Goal: Information Seeking & Learning: Learn about a topic

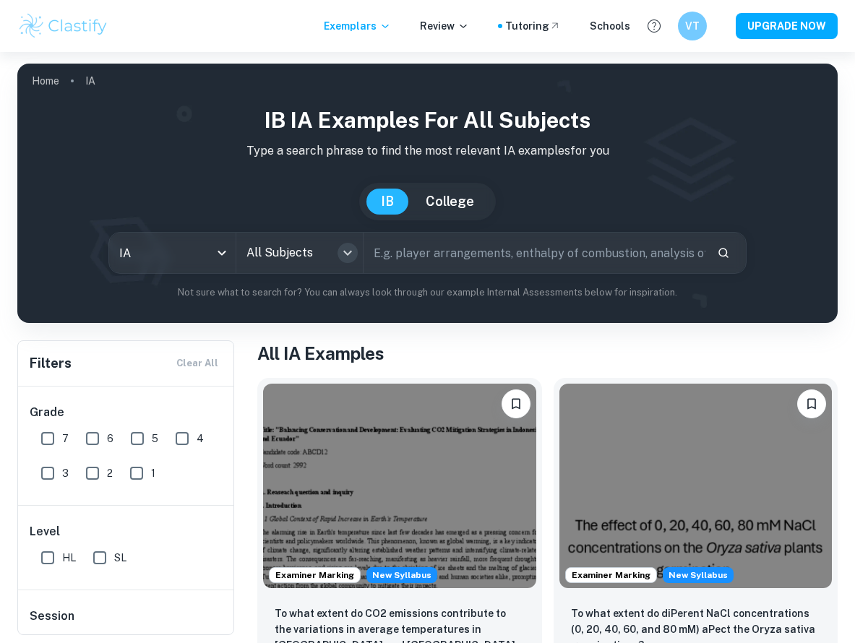
click at [353, 253] on icon "Open" at bounding box center [347, 252] width 17 height 17
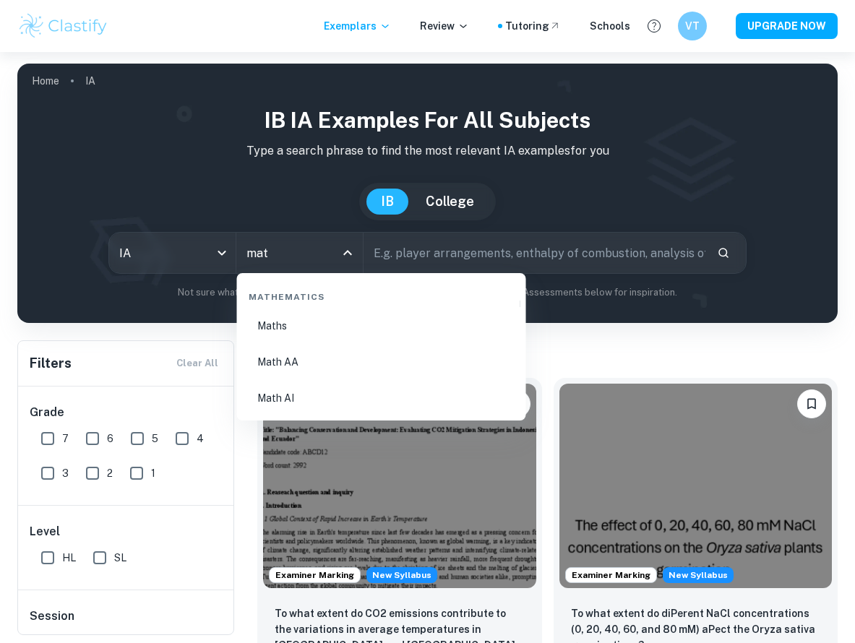
type input "math"
click at [374, 356] on li "Math AA" at bounding box center [382, 362] width 278 height 33
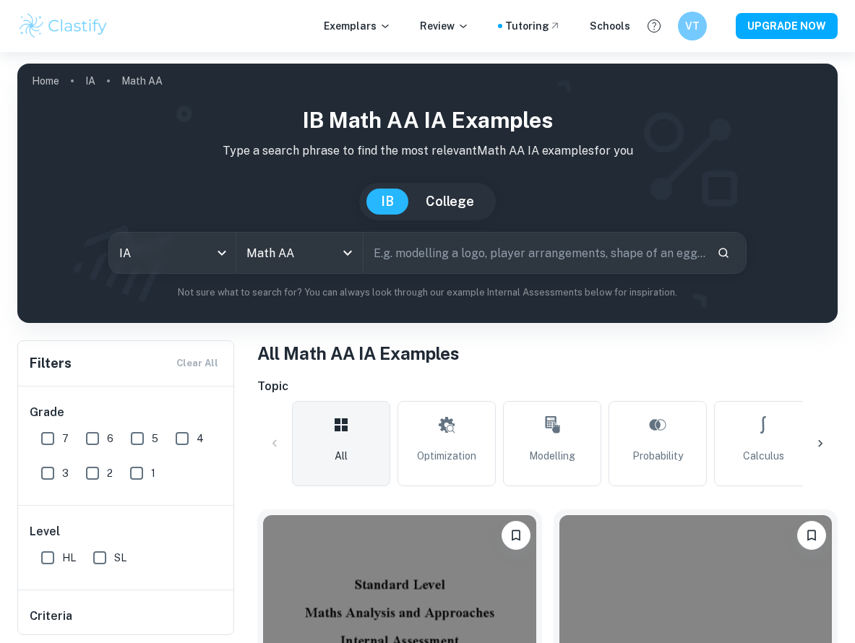
click at [420, 254] on input "text" at bounding box center [534, 253] width 341 height 40
drag, startPoint x: 407, startPoint y: 257, endPoint x: 375, endPoint y: 256, distance: 31.8
click at [374, 256] on input "brac" at bounding box center [518, 253] width 308 height 40
paste input "Brachistochrone"
type input "Brachistochrone"
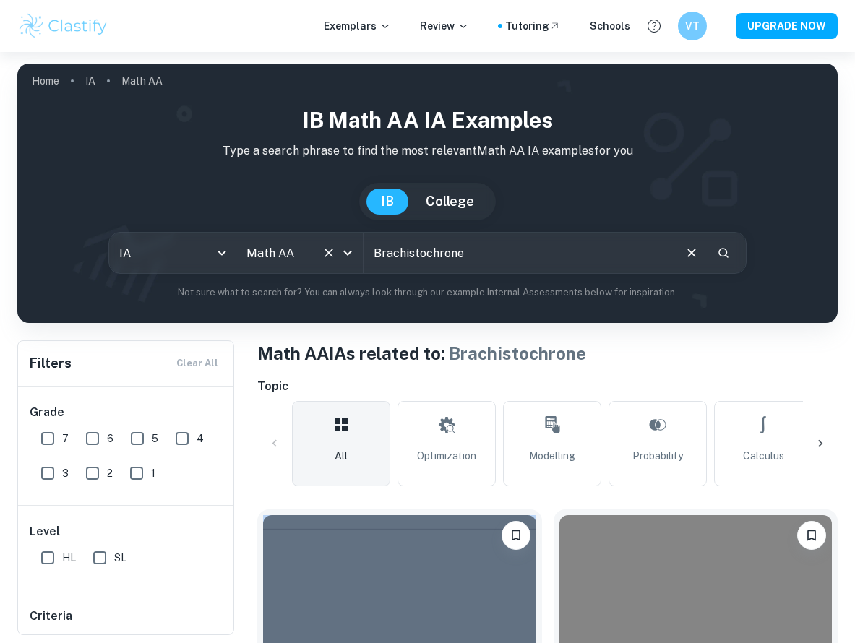
click at [339, 249] on icon "Open" at bounding box center [347, 252] width 17 height 17
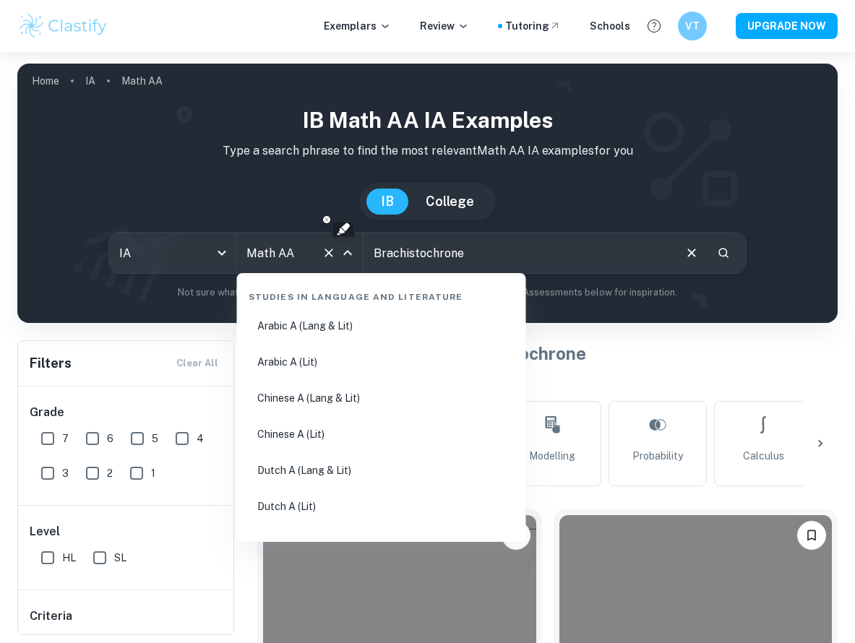
scroll to position [2338, 0]
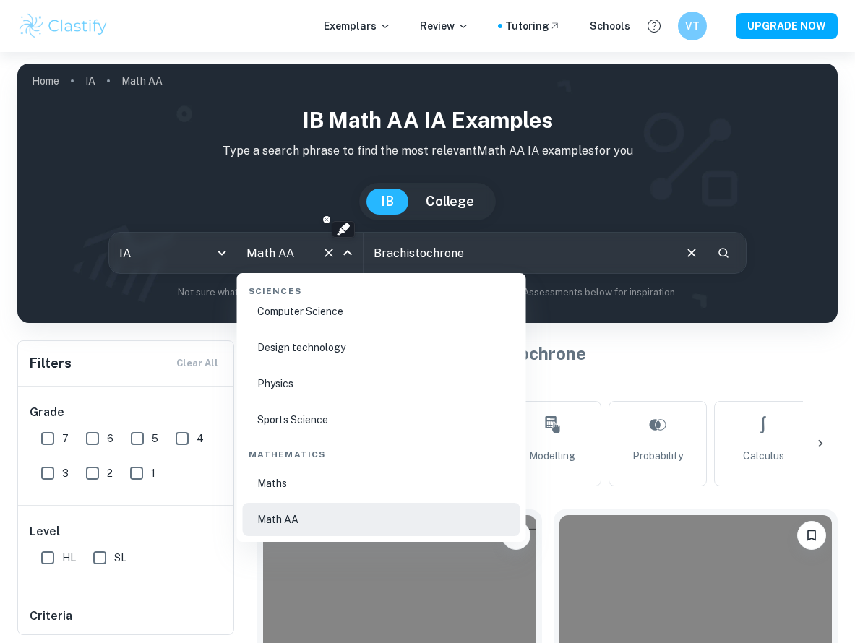
click at [330, 251] on icon "Clear" at bounding box center [329, 253] width 14 height 14
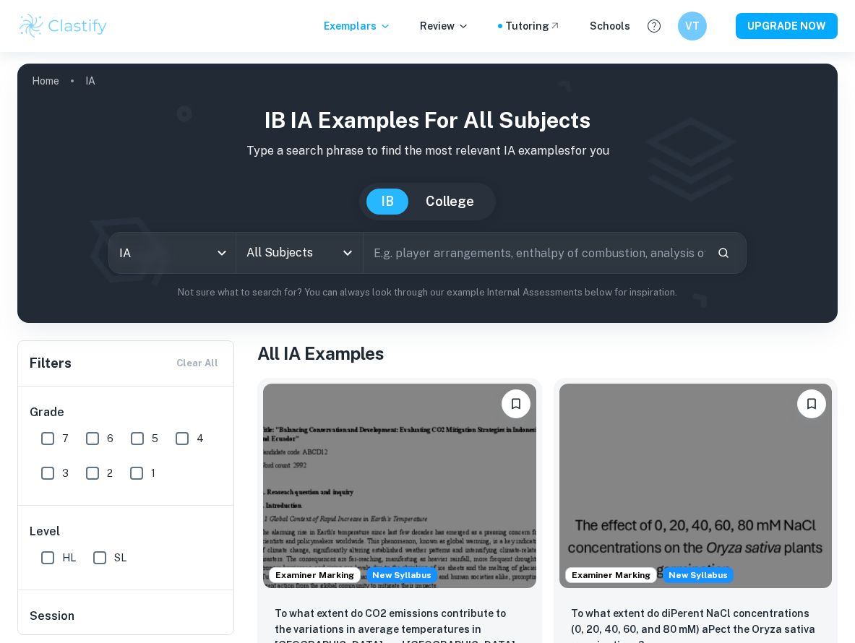
click at [419, 246] on input "text" at bounding box center [534, 253] width 341 height 40
paste input "Brachistochrone"
type input "Brachistochrone"
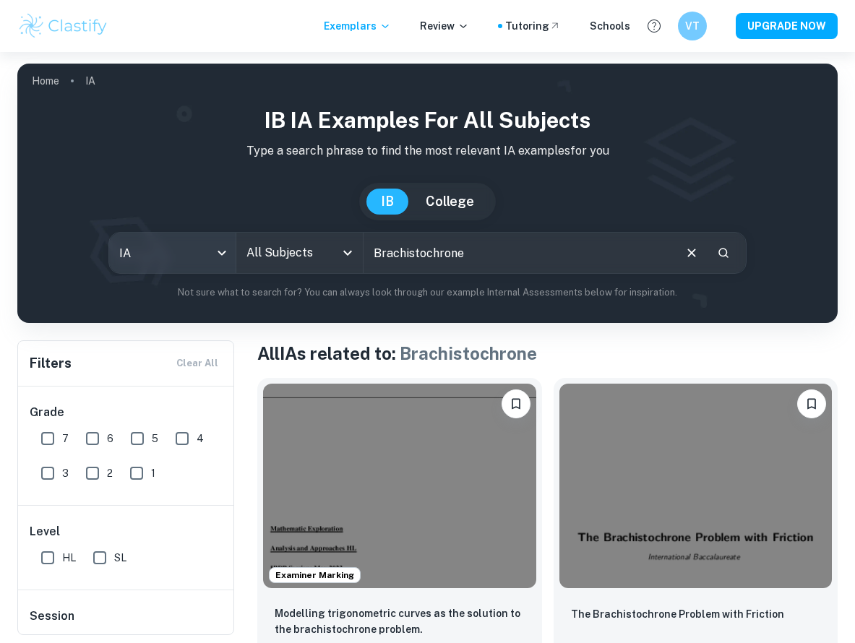
click at [216, 252] on body "We value your privacy We use cookies to enhance your browsing experience, serve…" at bounding box center [427, 373] width 855 height 643
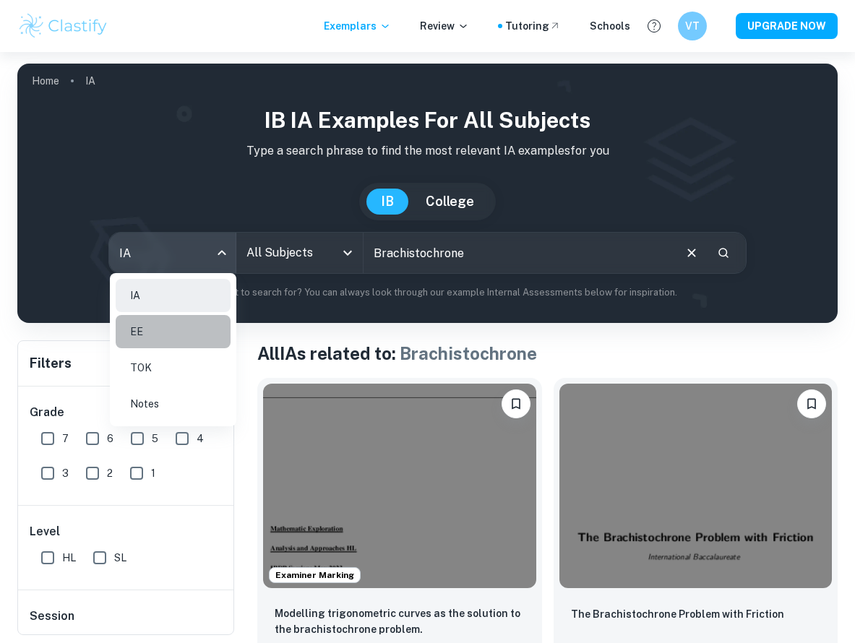
click at [172, 348] on li "EE" at bounding box center [173, 331] width 115 height 33
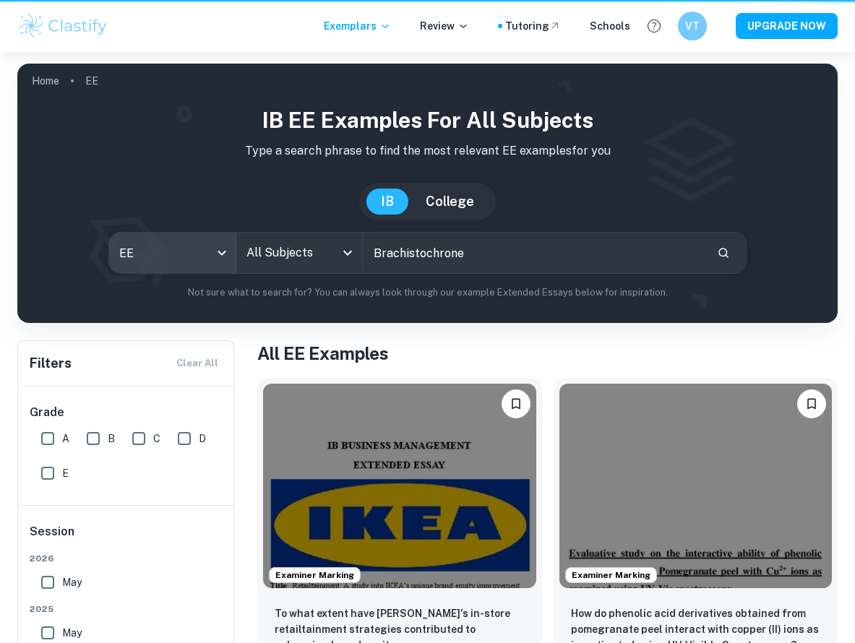
type input "ee"
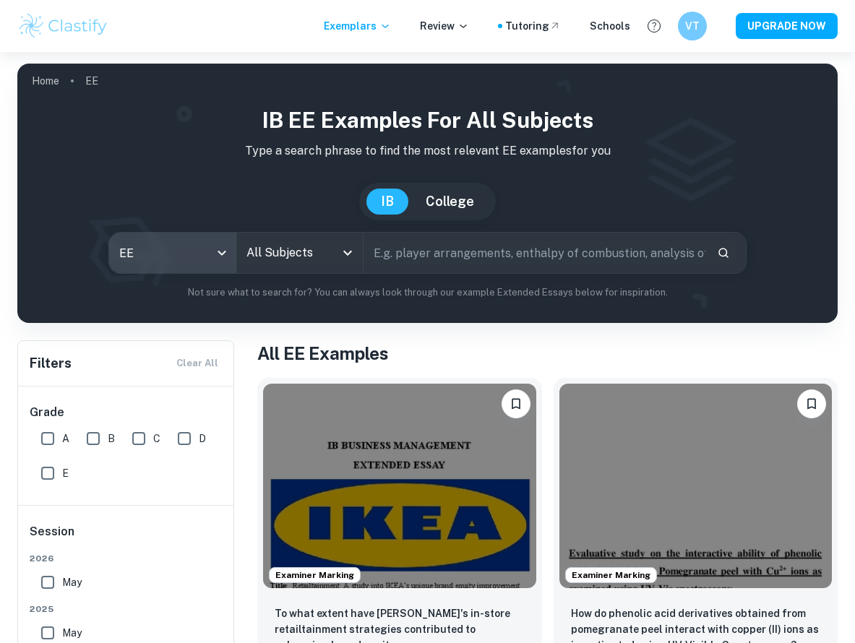
click at [487, 254] on input "text" at bounding box center [534, 253] width 341 height 40
paste input "Brachistochrone"
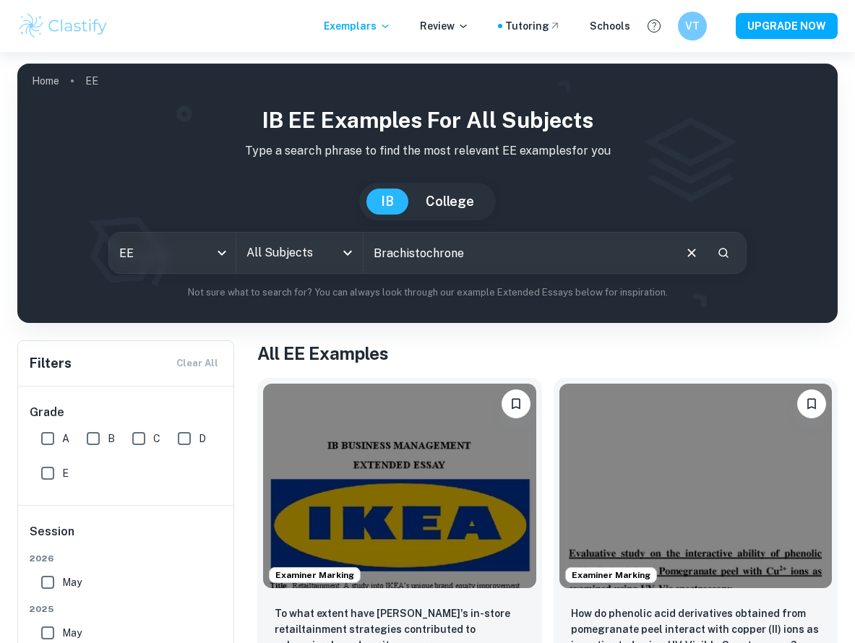
type input "Brachistochrone"
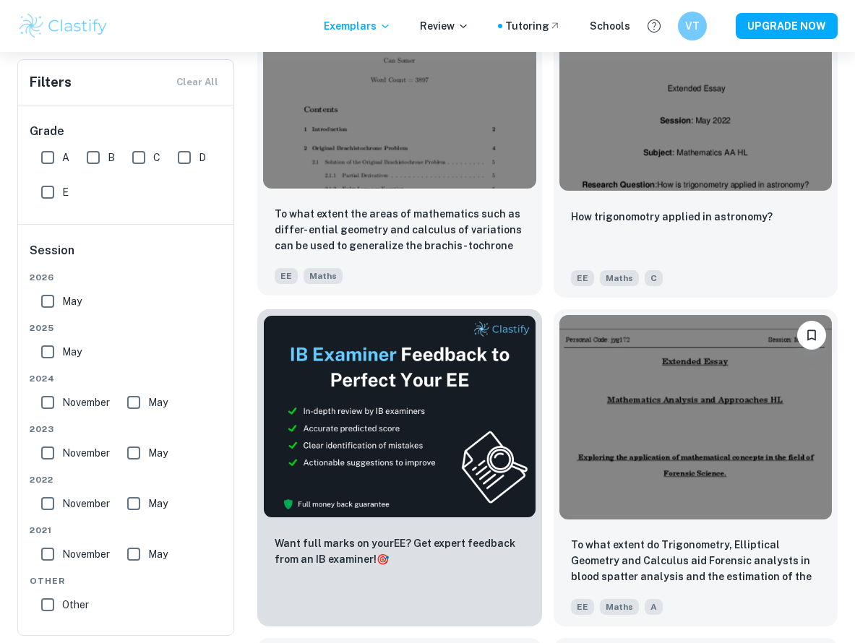
scroll to position [387, 0]
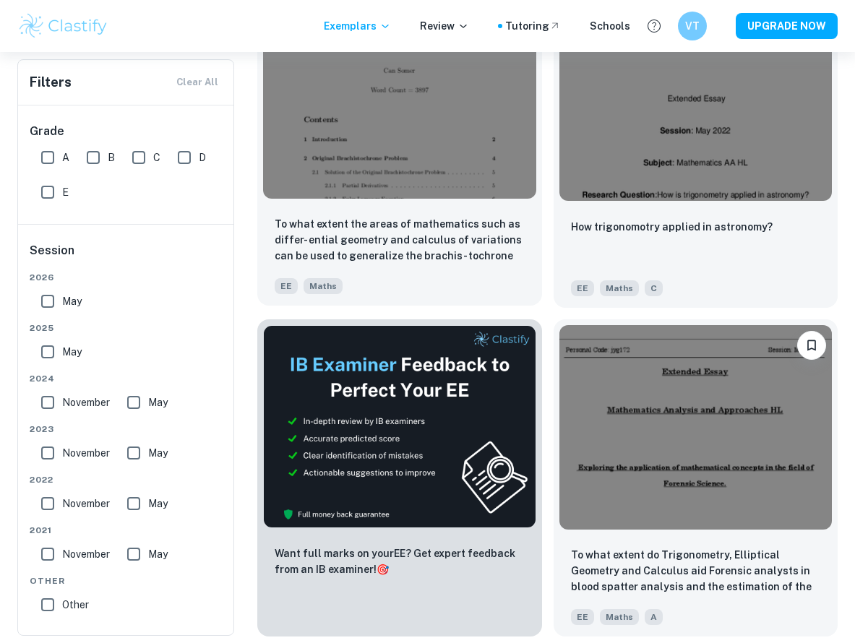
click at [374, 132] on img at bounding box center [399, 96] width 273 height 205
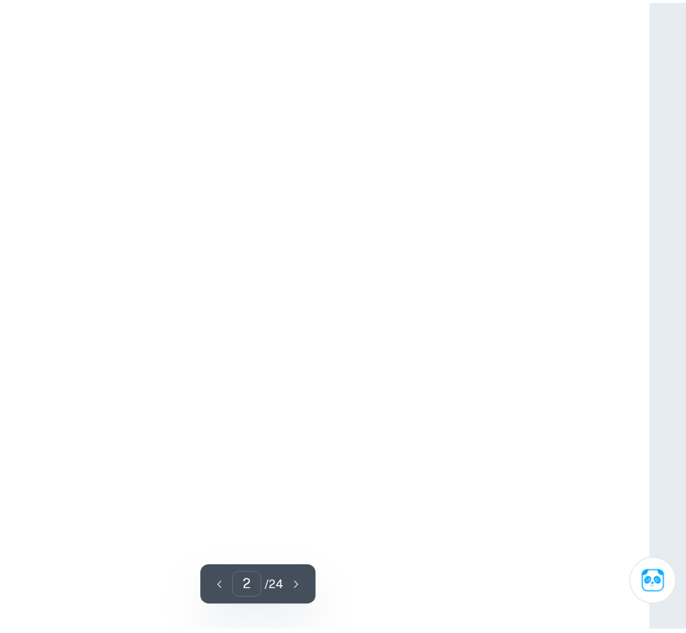
scroll to position [826, 0]
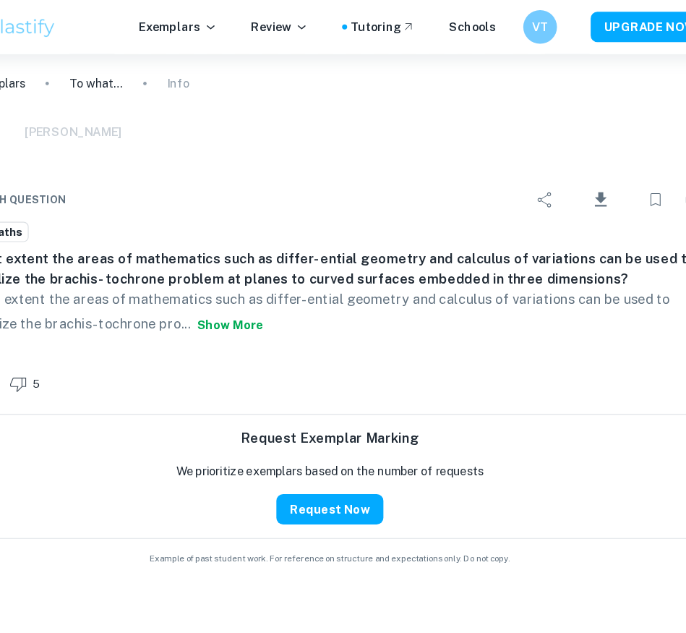
type input "1"
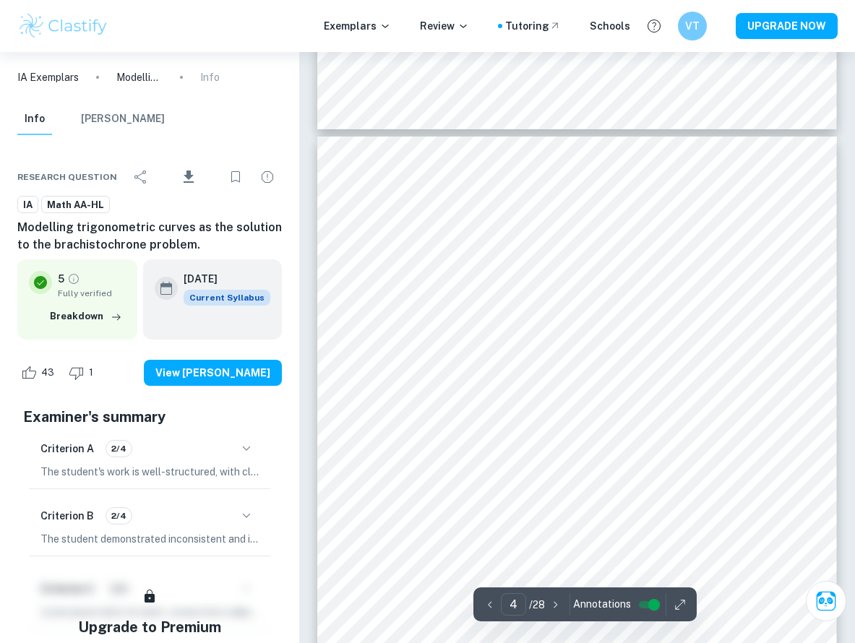
scroll to position [2117, 0]
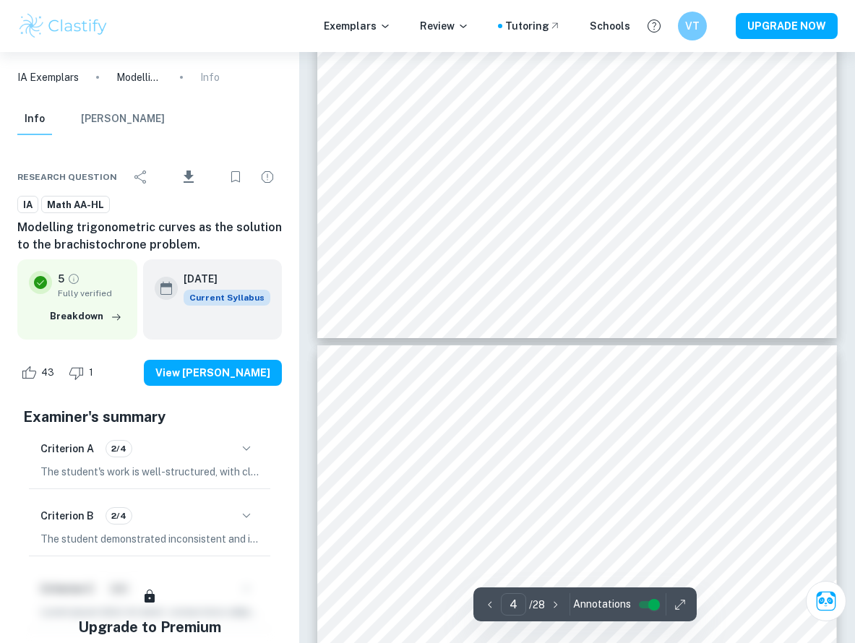
type input "3"
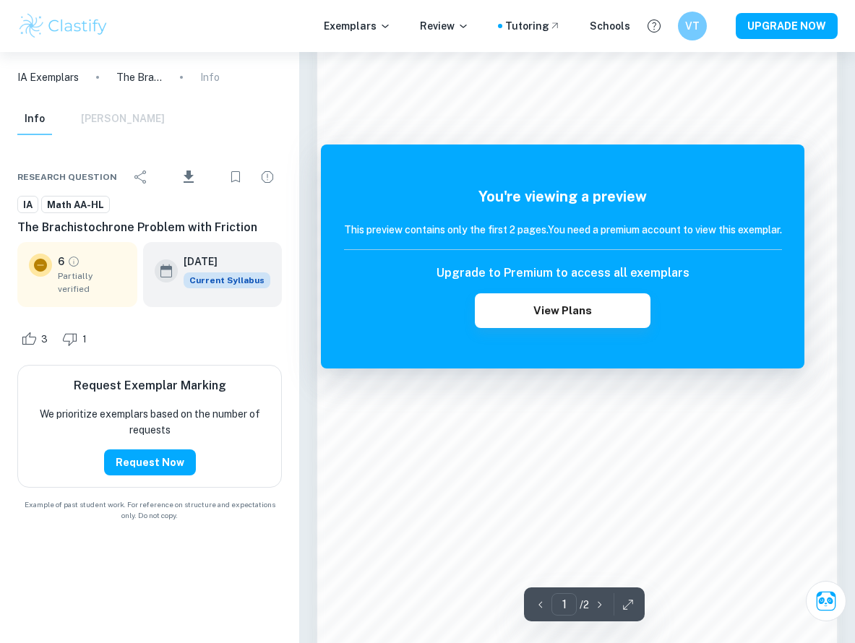
scroll to position [902, 0]
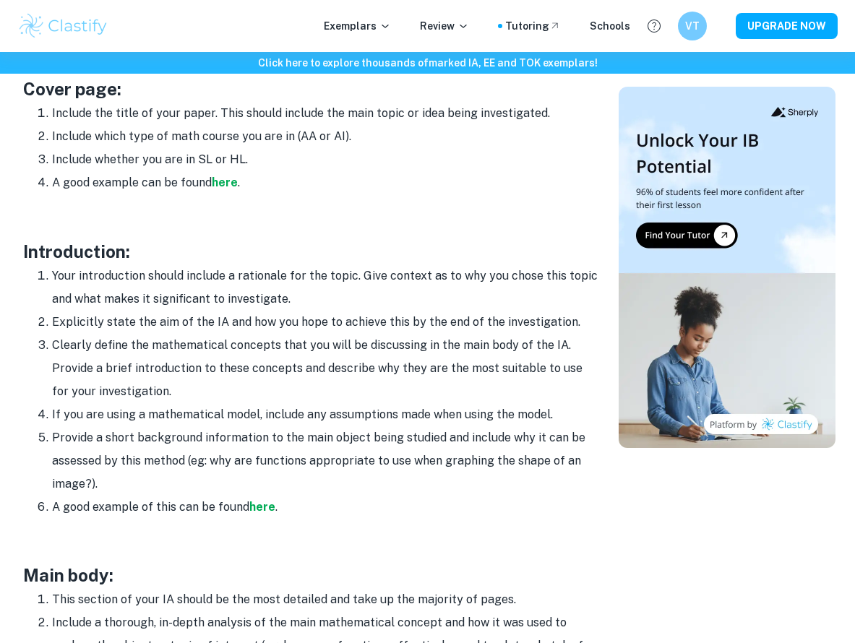
scroll to position [823, 0]
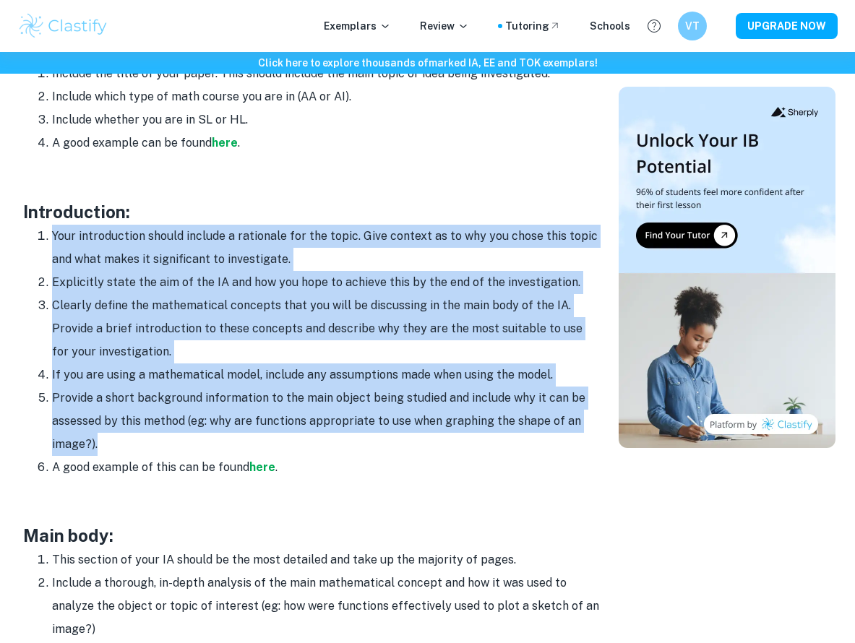
copy ol "Your introduction should include a rationale for the topic. Give context as to …"
drag, startPoint x: 53, startPoint y: 228, endPoint x: 244, endPoint y: 447, distance: 291.0
click at [244, 447] on ol "Your introduction should include a rationale for the topic. Give context as to …" at bounding box center [312, 352] width 578 height 254
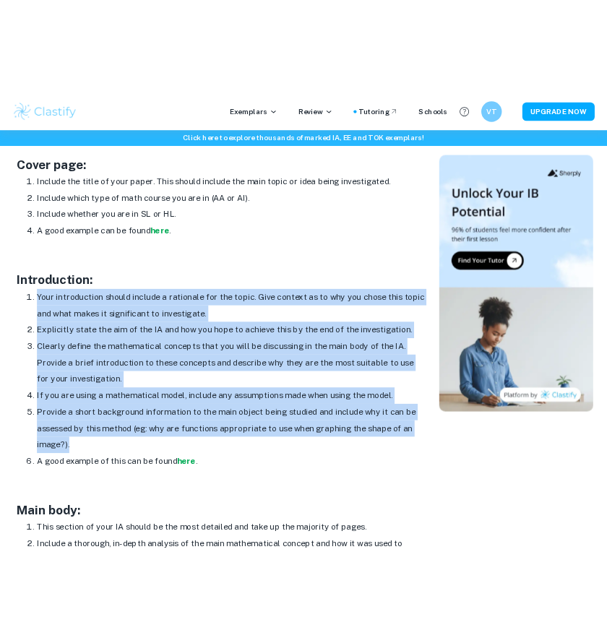
scroll to position [770, 0]
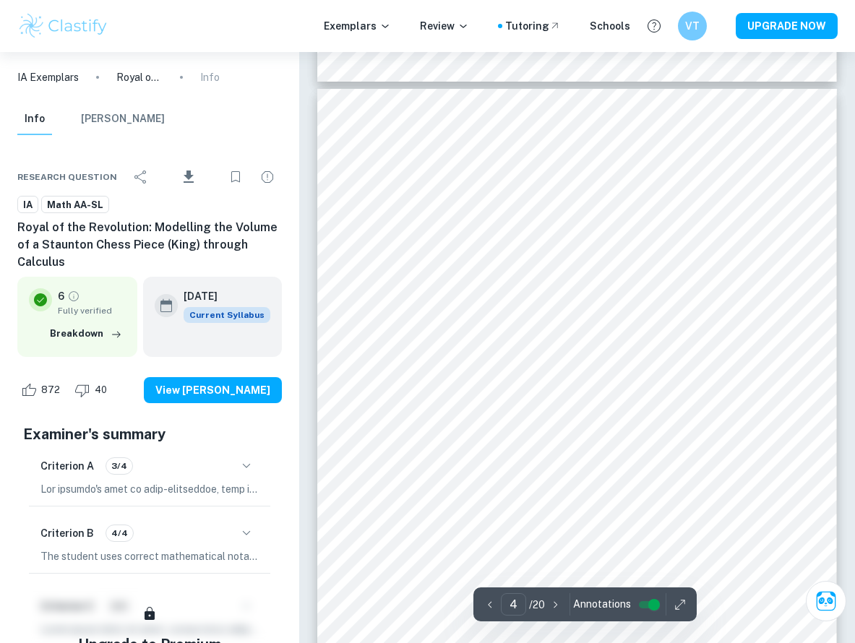
scroll to position [2208, 0]
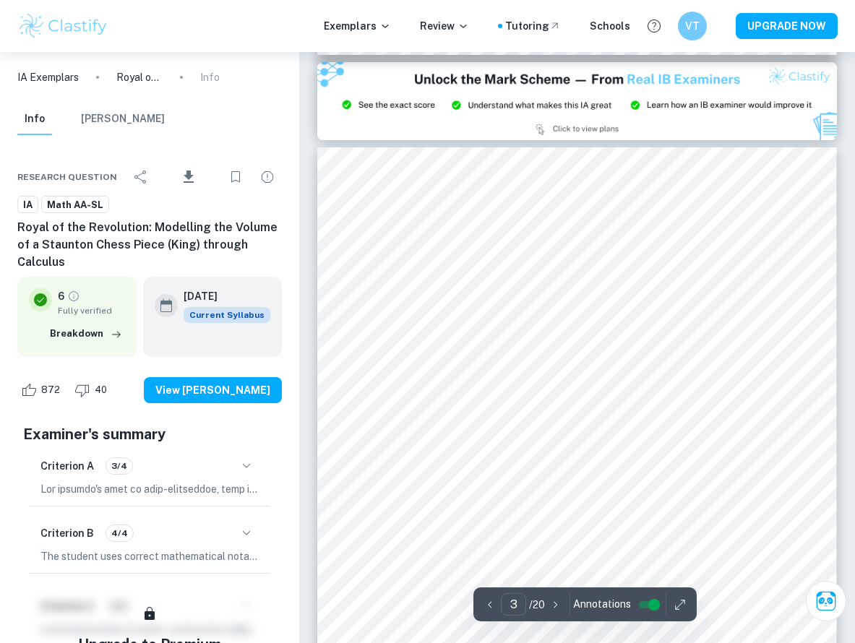
type input "2"
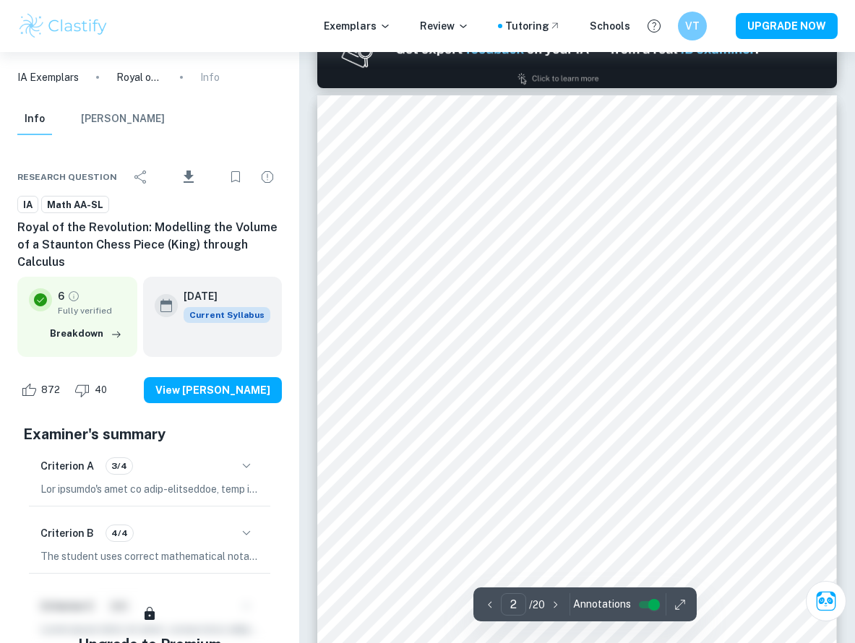
scroll to position [732, 0]
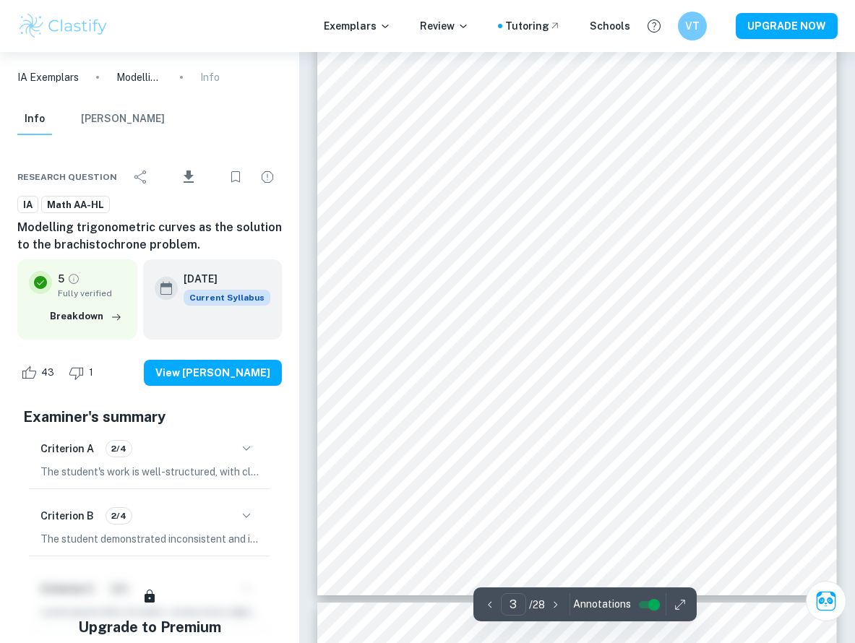
scroll to position [1866, 0]
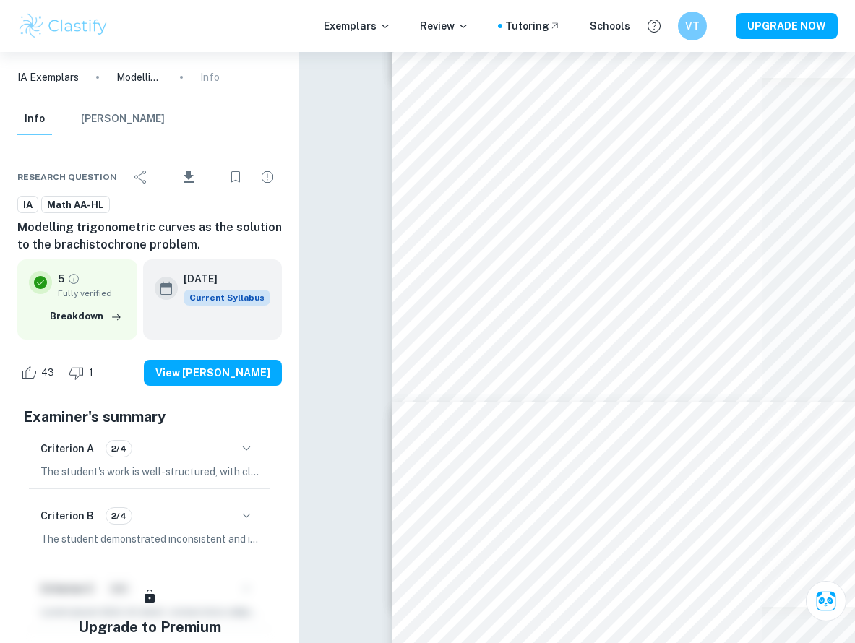
type input "11"
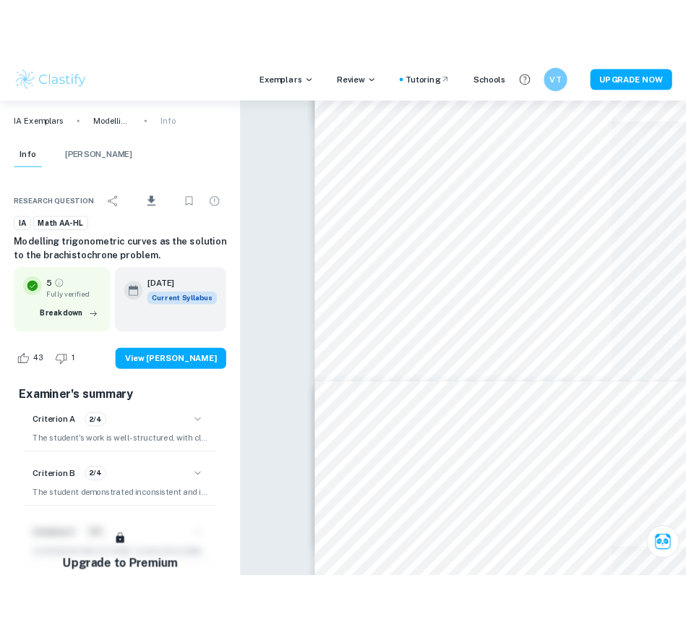
scroll to position [5588, 0]
